Goal: Information Seeking & Learning: Understand process/instructions

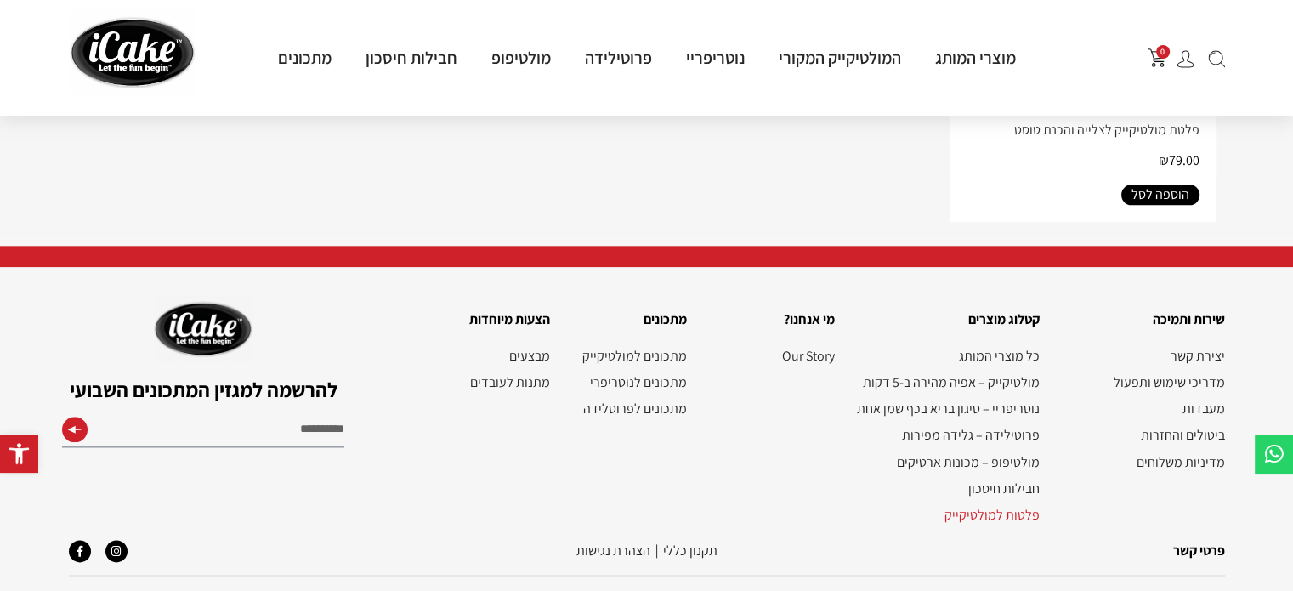
scroll to position [1982, 0]
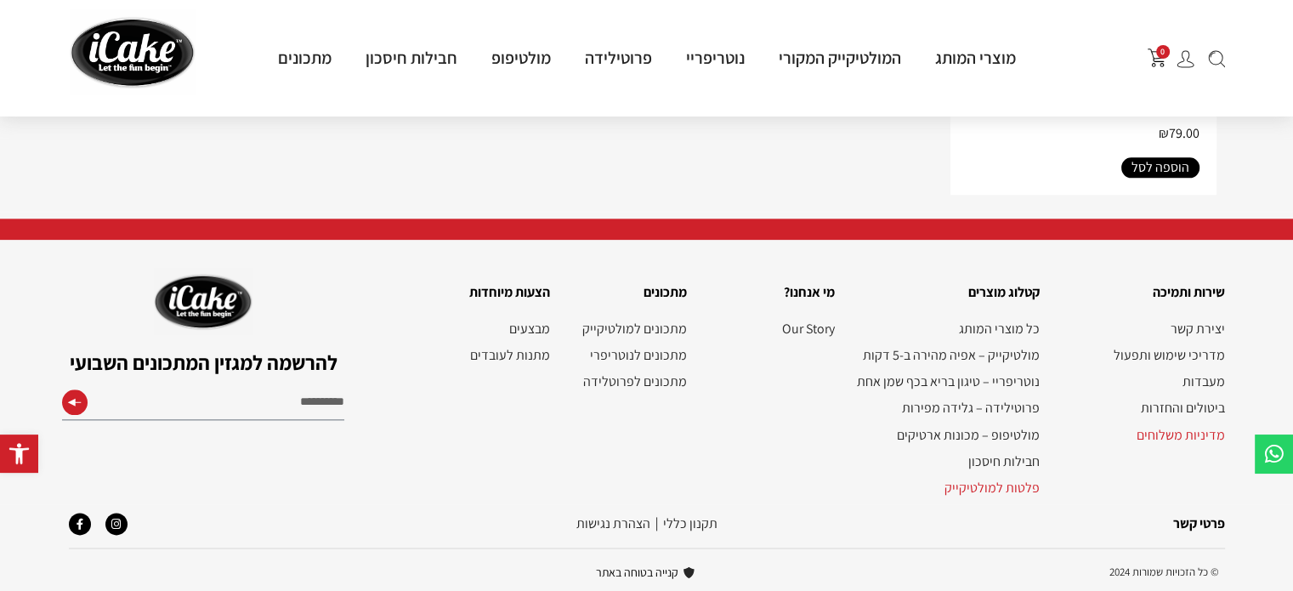
click at [1146, 428] on link "מדיניות משלוחים" at bounding box center [1140, 435] width 168 height 16
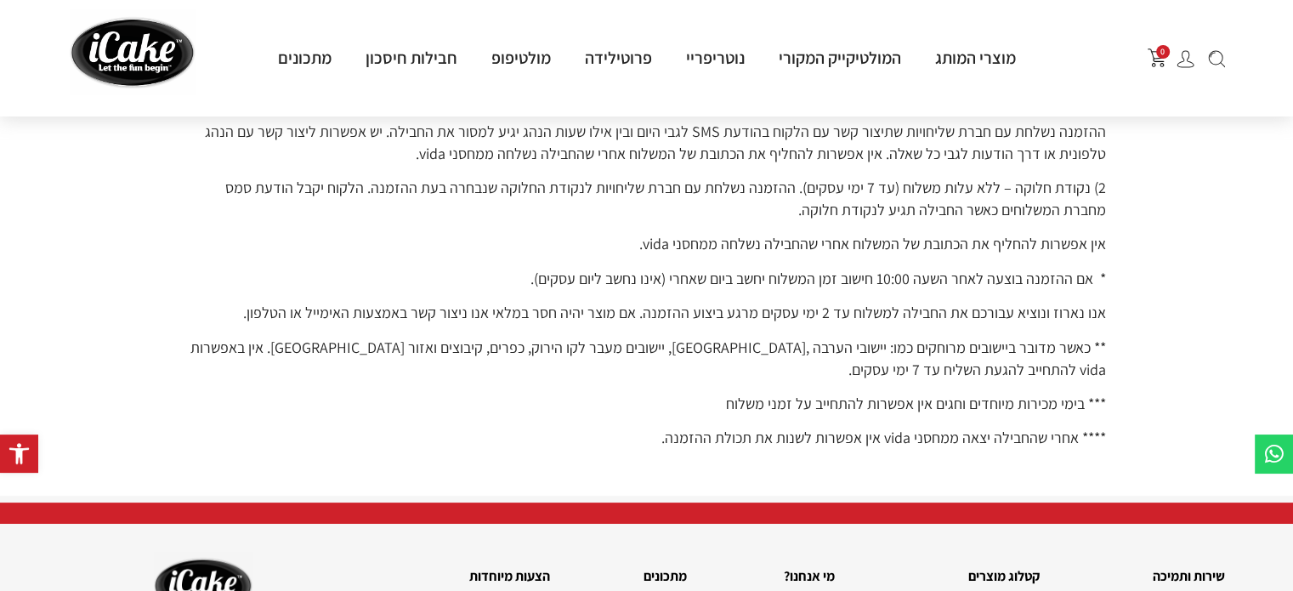
scroll to position [319, 0]
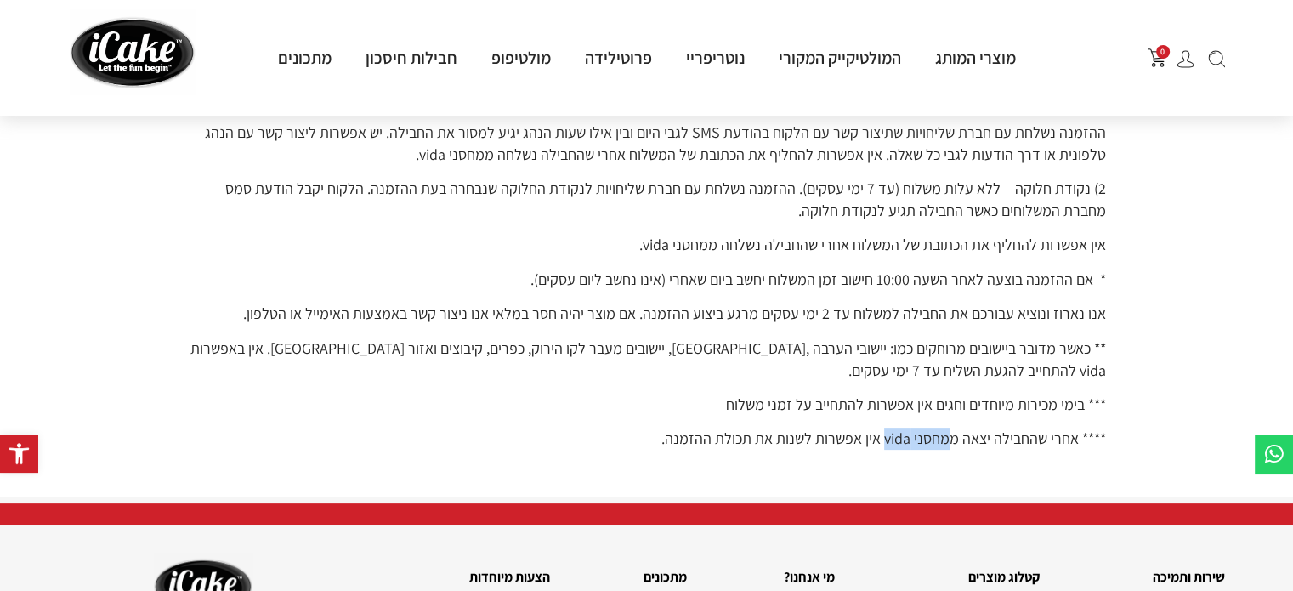
drag, startPoint x: 946, startPoint y: 439, endPoint x: 886, endPoint y: 448, distance: 61.1
click at [886, 448] on p "**** אחרי שהחבילה יצאה ממחסני vida אין אפשרות לשנות את תכולת ההזמנה." at bounding box center [647, 439] width 918 height 22
copy p "מחסני vida"
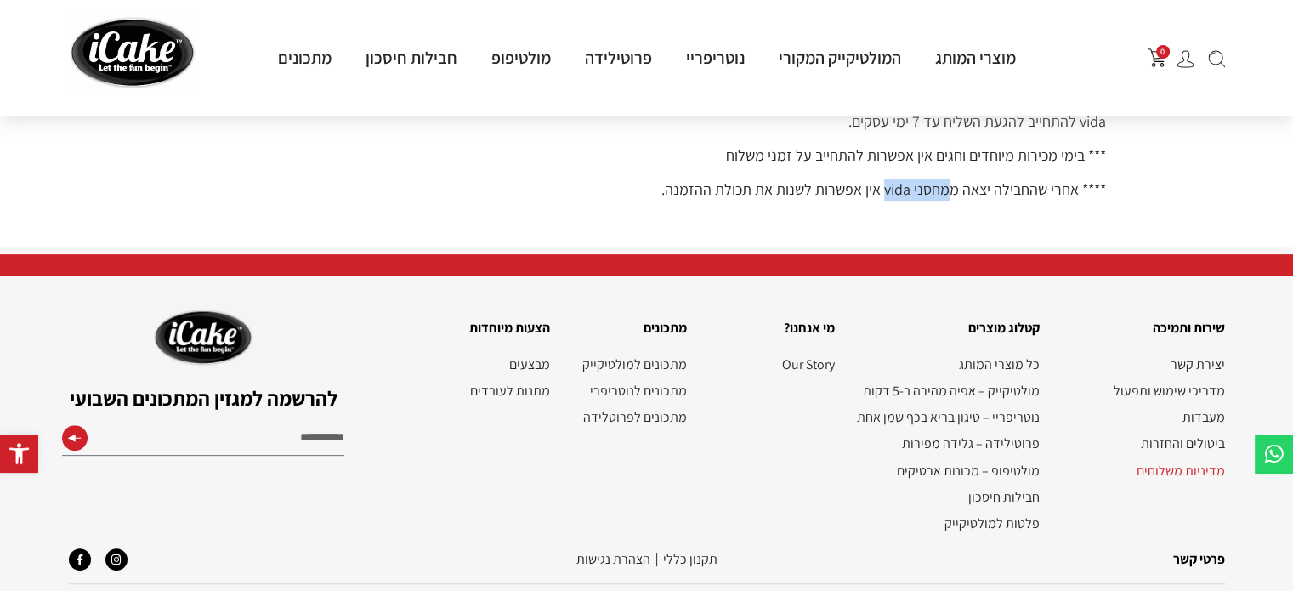
scroll to position [604, 0]
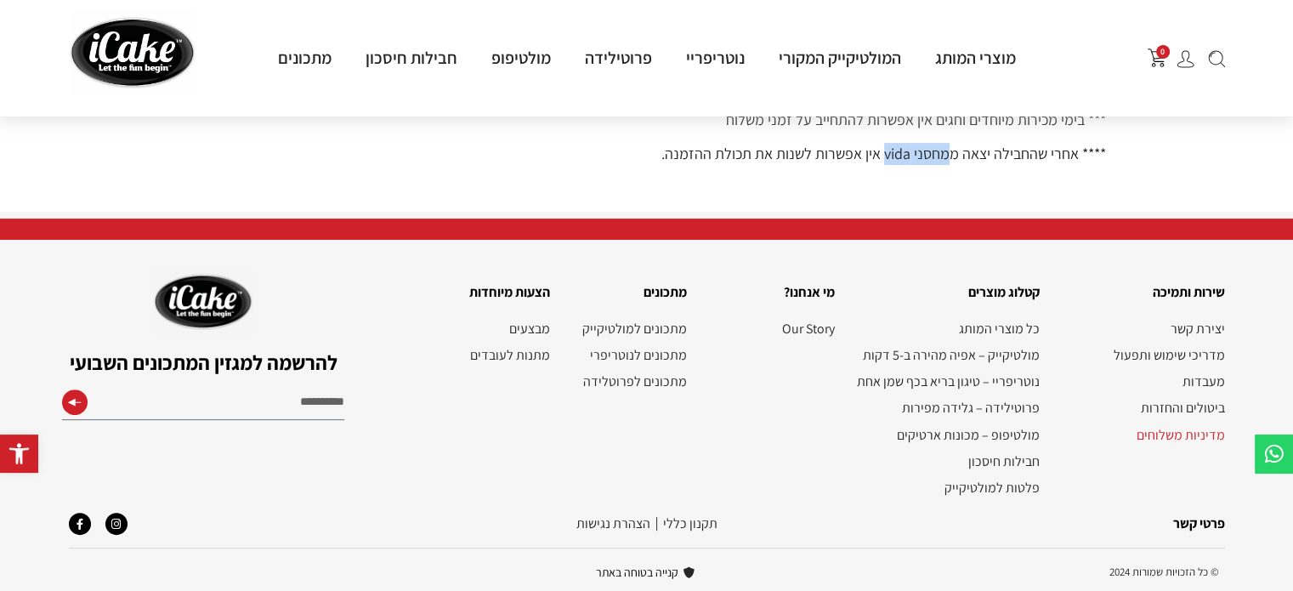
click at [1220, 527] on link "פרטי קשר" at bounding box center [1199, 523] width 52 height 18
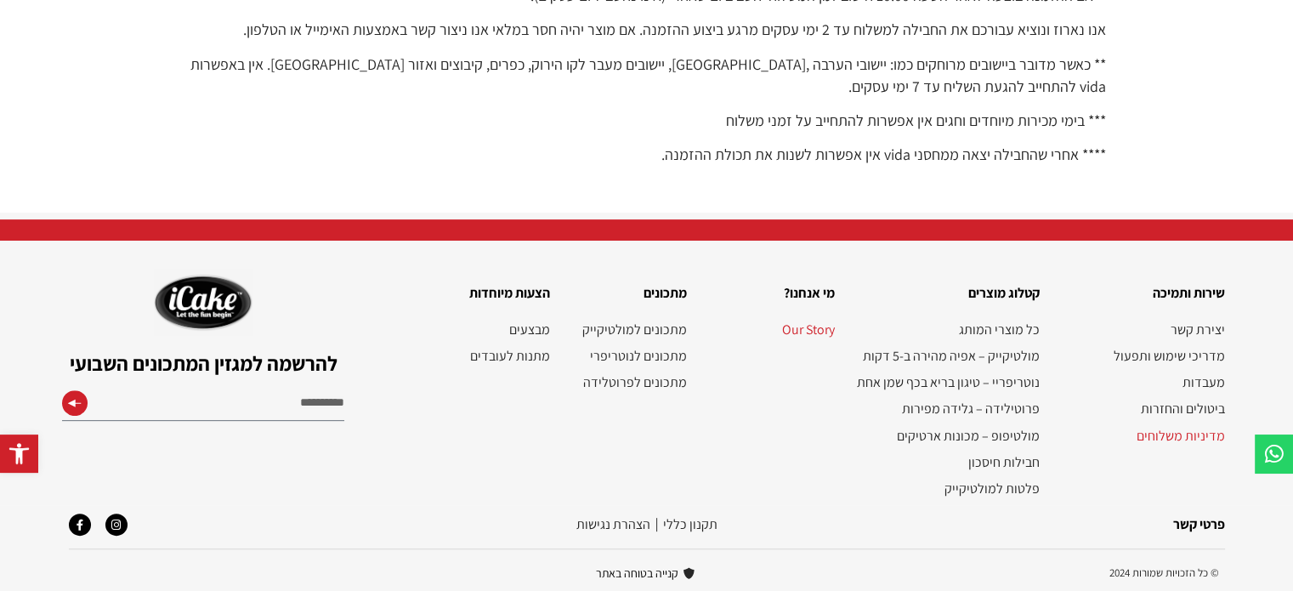
click at [804, 326] on link "Our Story" at bounding box center [769, 329] width 131 height 16
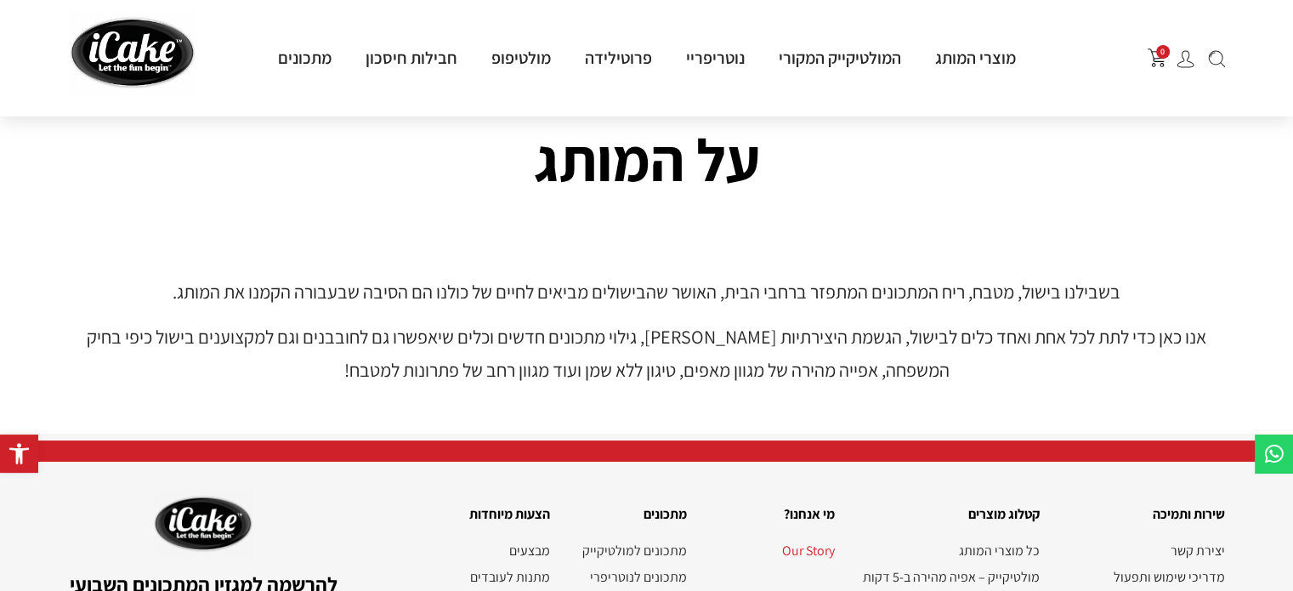
scroll to position [327, 0]
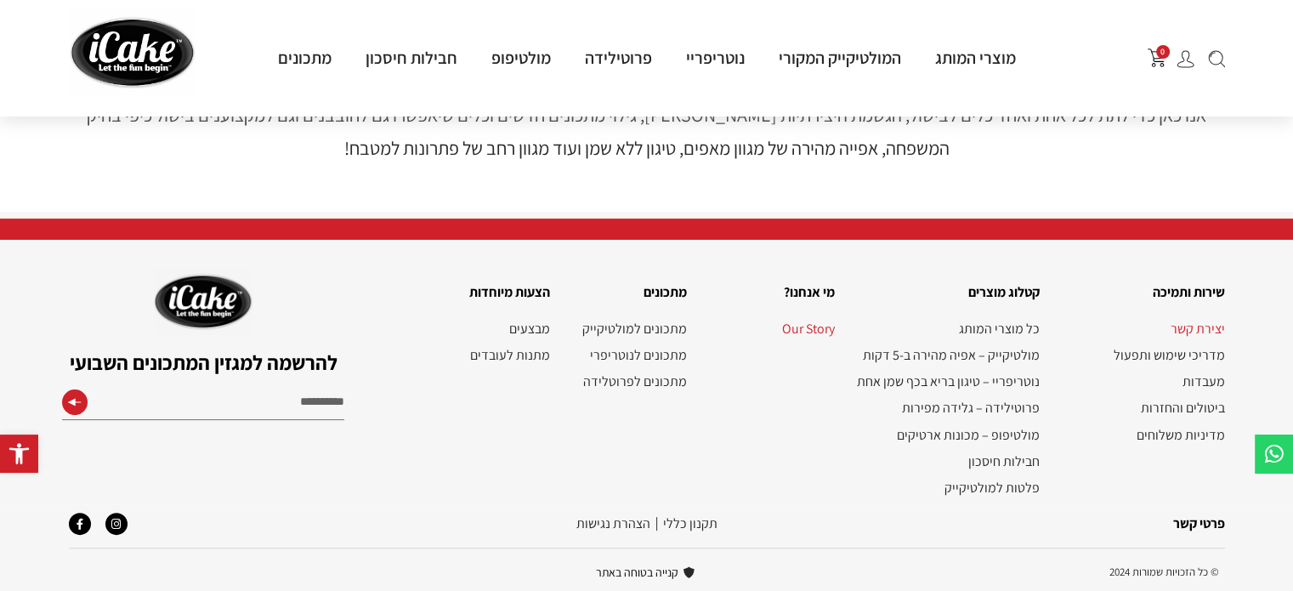
click at [1197, 323] on link "יצירת קשר" at bounding box center [1140, 329] width 168 height 16
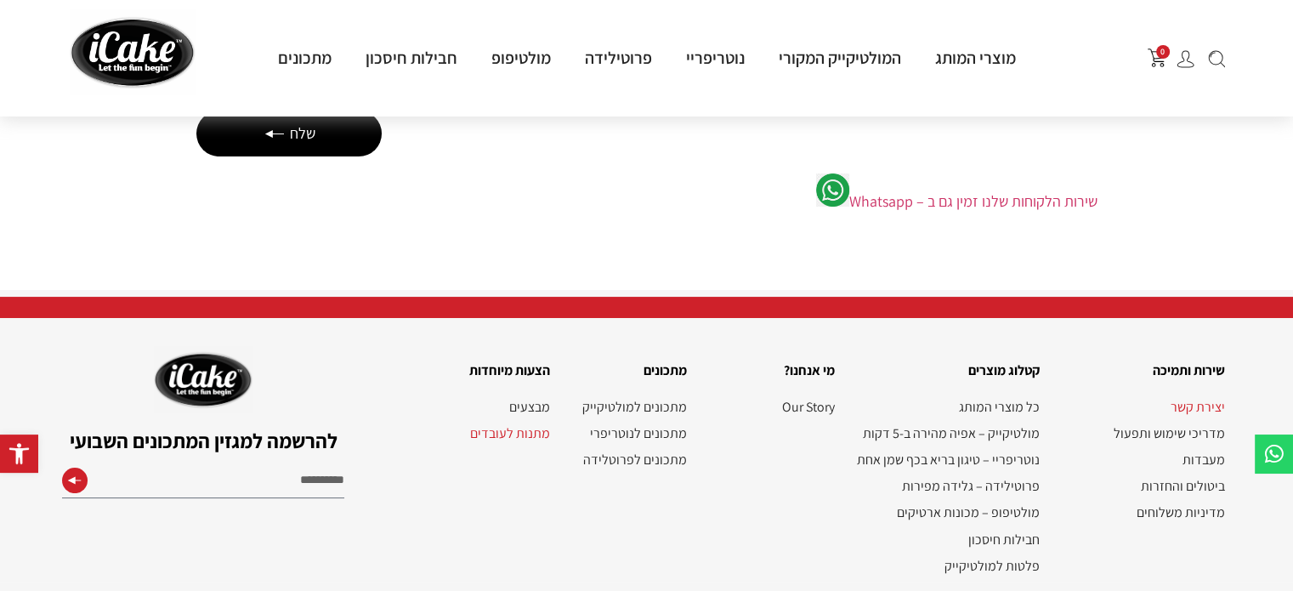
scroll to position [343, 0]
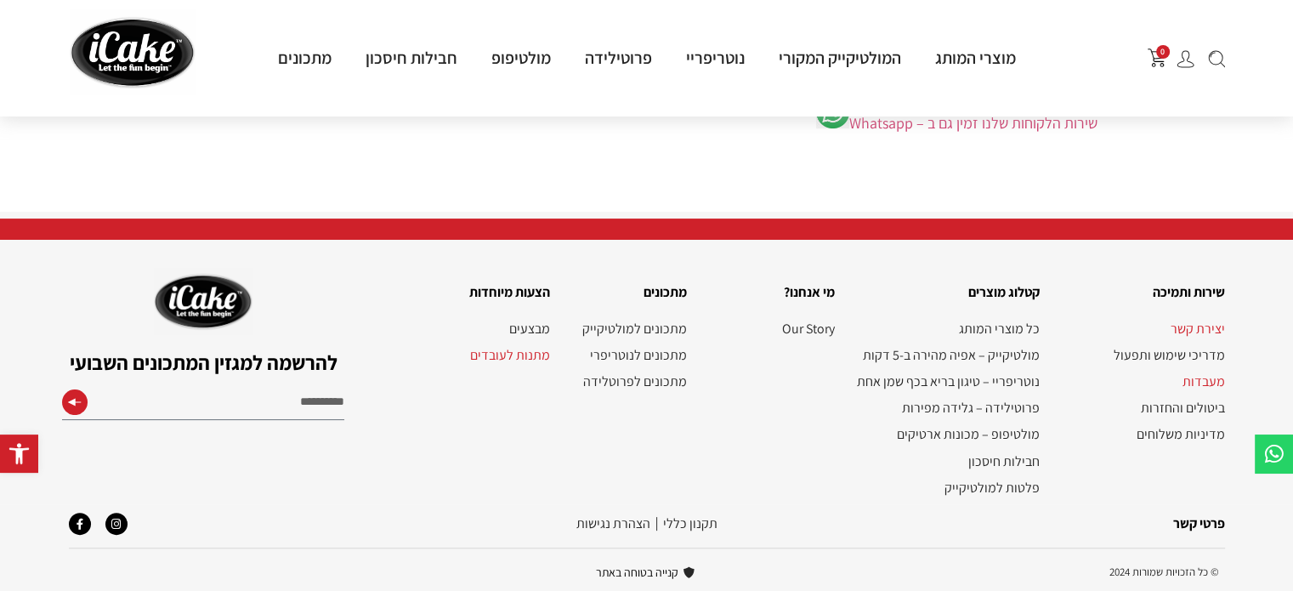
click at [1199, 377] on link "מעבדות" at bounding box center [1140, 381] width 168 height 16
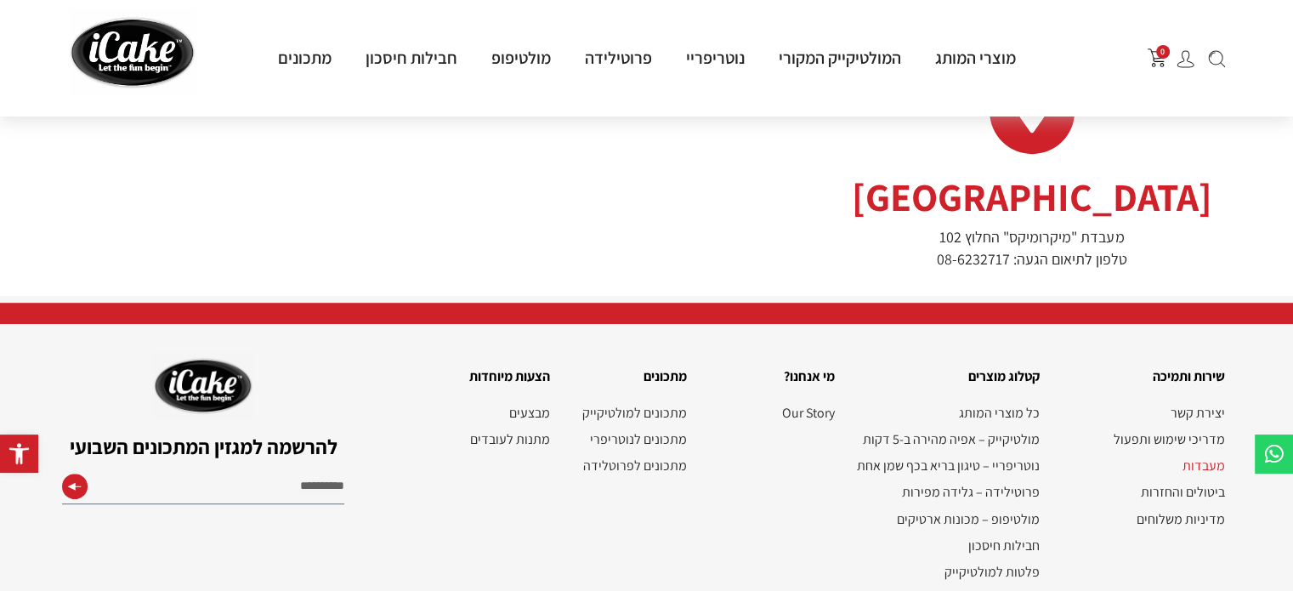
scroll to position [1026, 0]
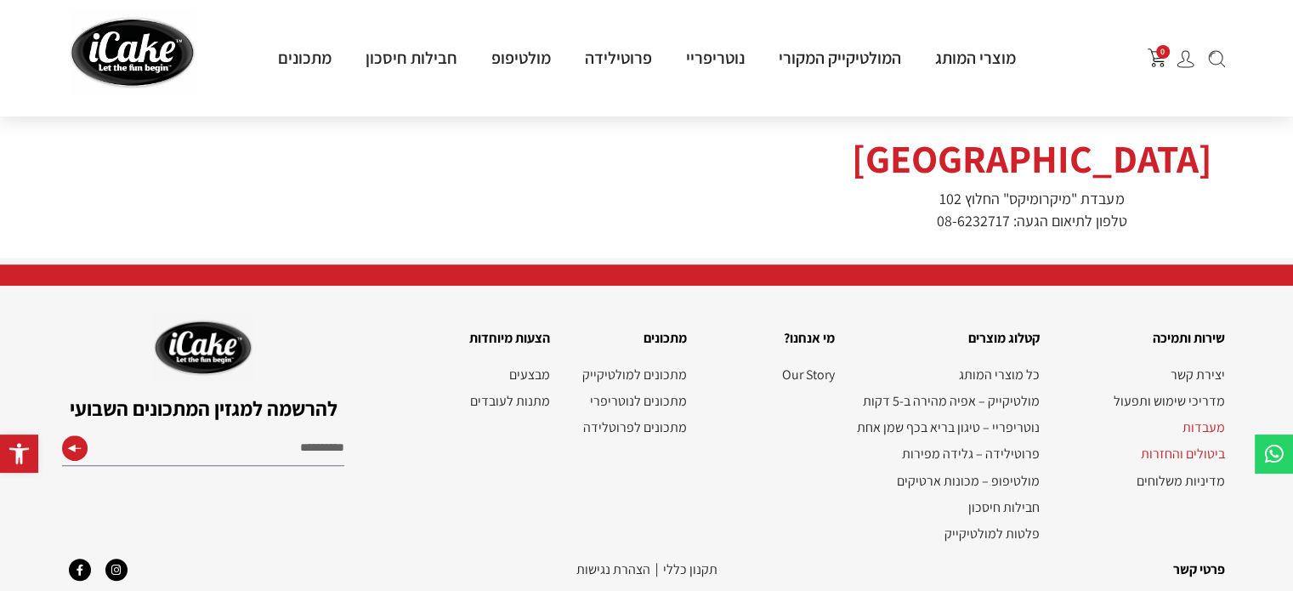
click at [1195, 446] on link "ביטולים והחזרות" at bounding box center [1140, 454] width 168 height 16
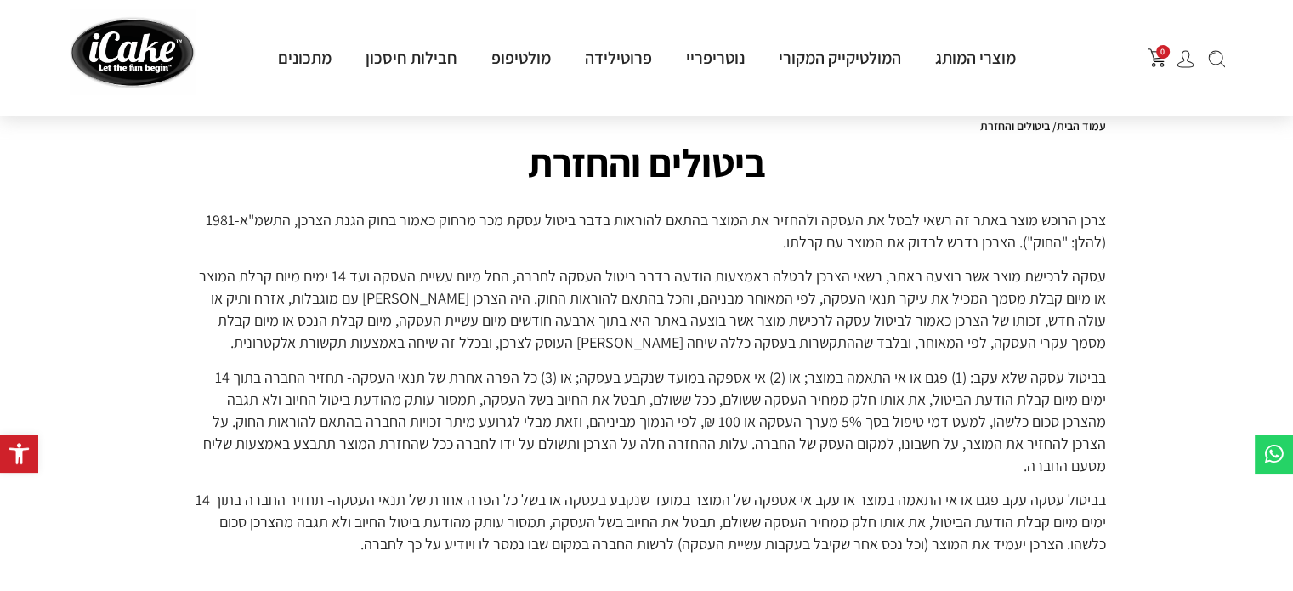
scroll to position [91, 0]
